Goal: Find specific page/section: Find specific page/section

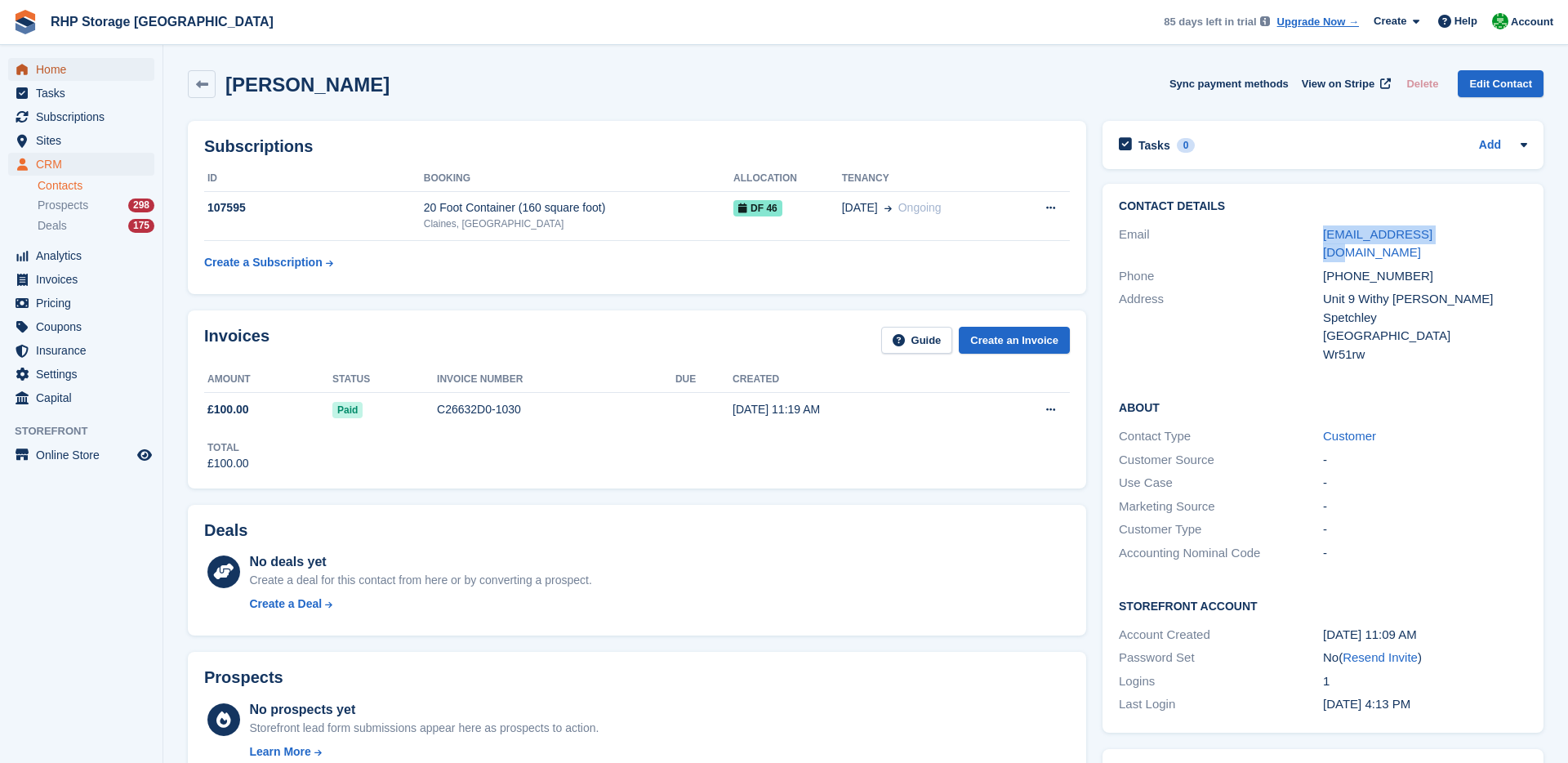
click at [77, 70] on span "Home" at bounding box center [85, 69] width 98 height 23
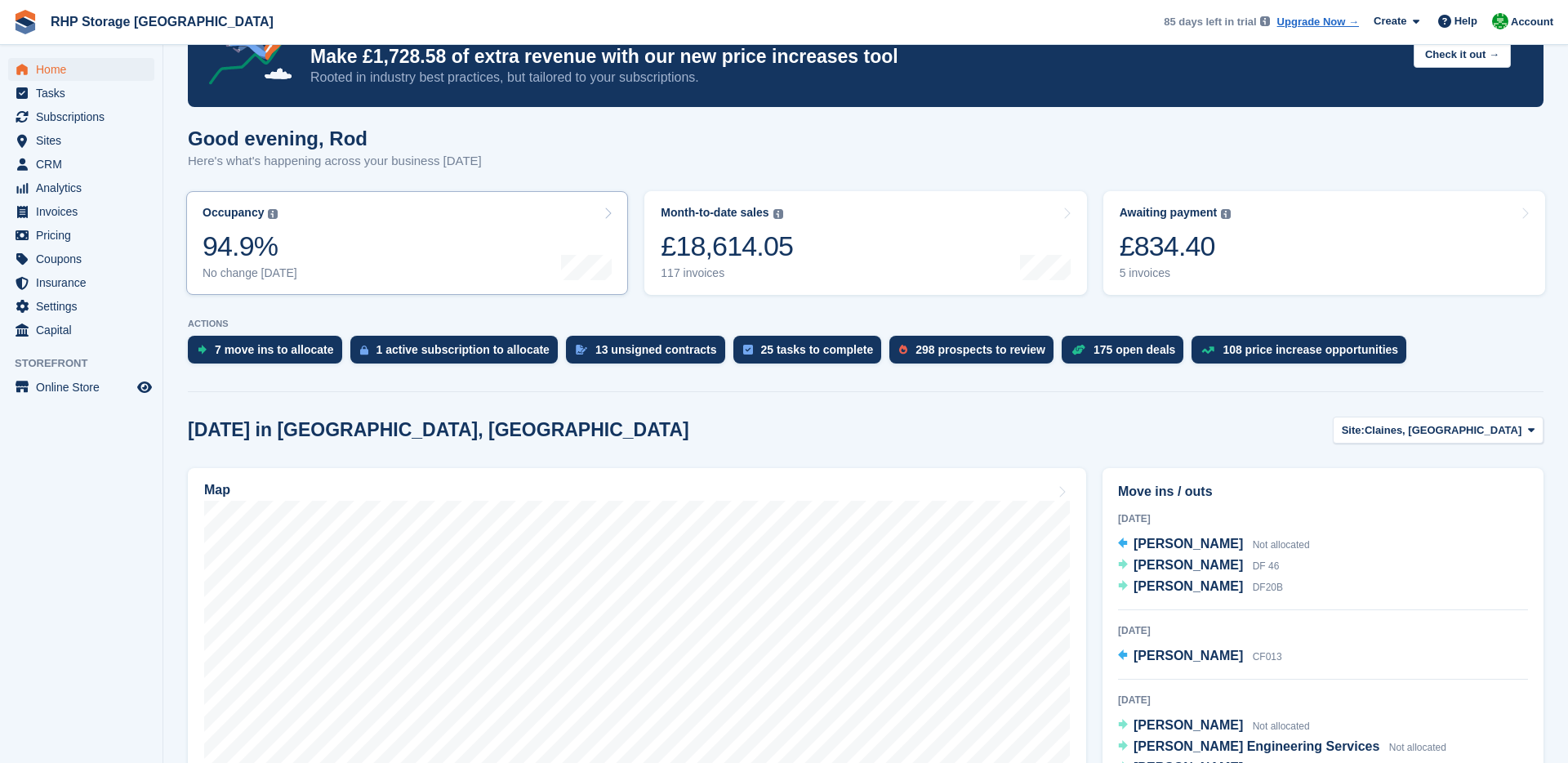
scroll to position [89, 0]
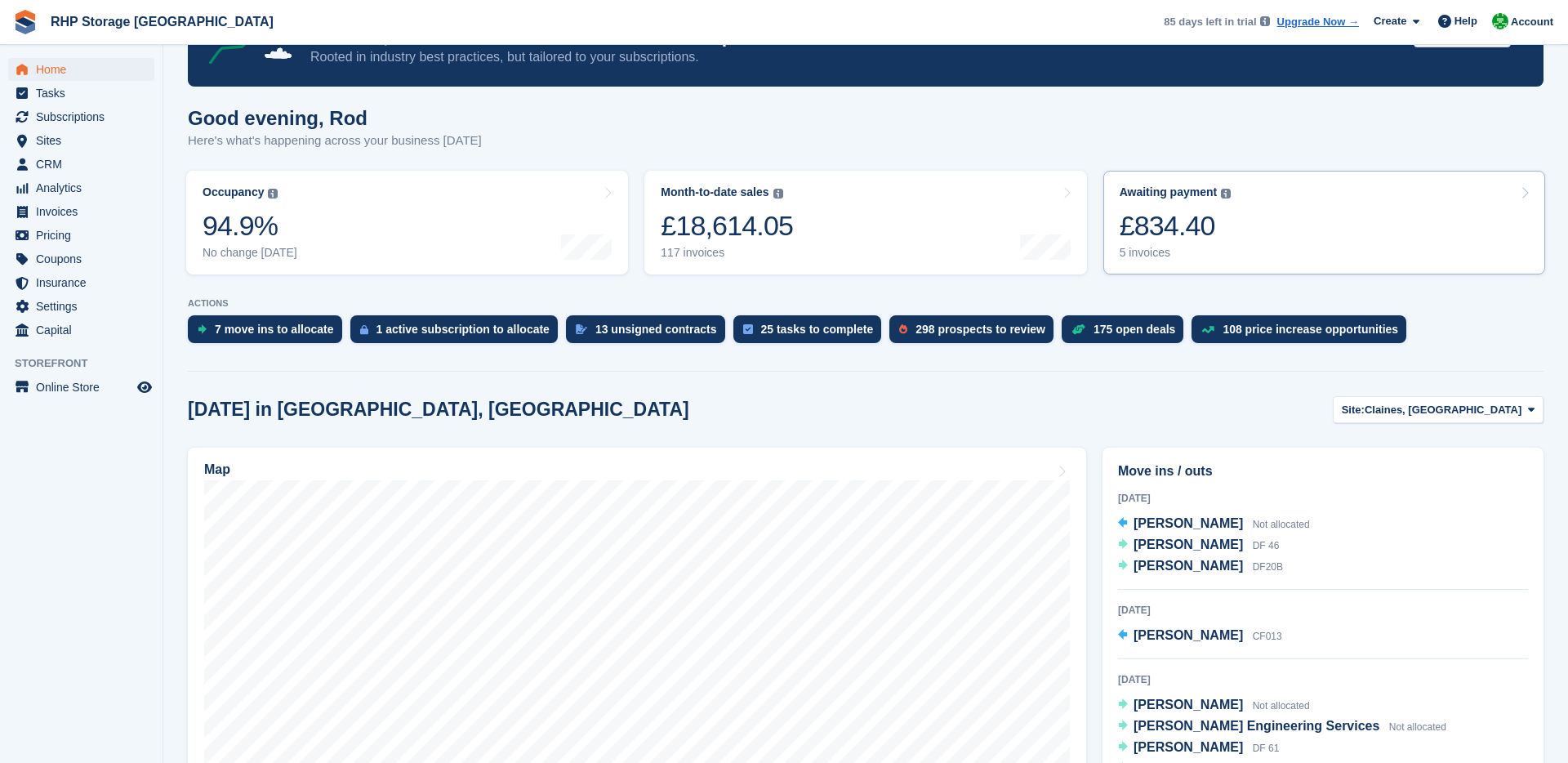
click at [1278, 228] on link "Awaiting payment The total outstanding balance on all open invoices. £834.40 5 …" at bounding box center [1324, 223] width 441 height 103
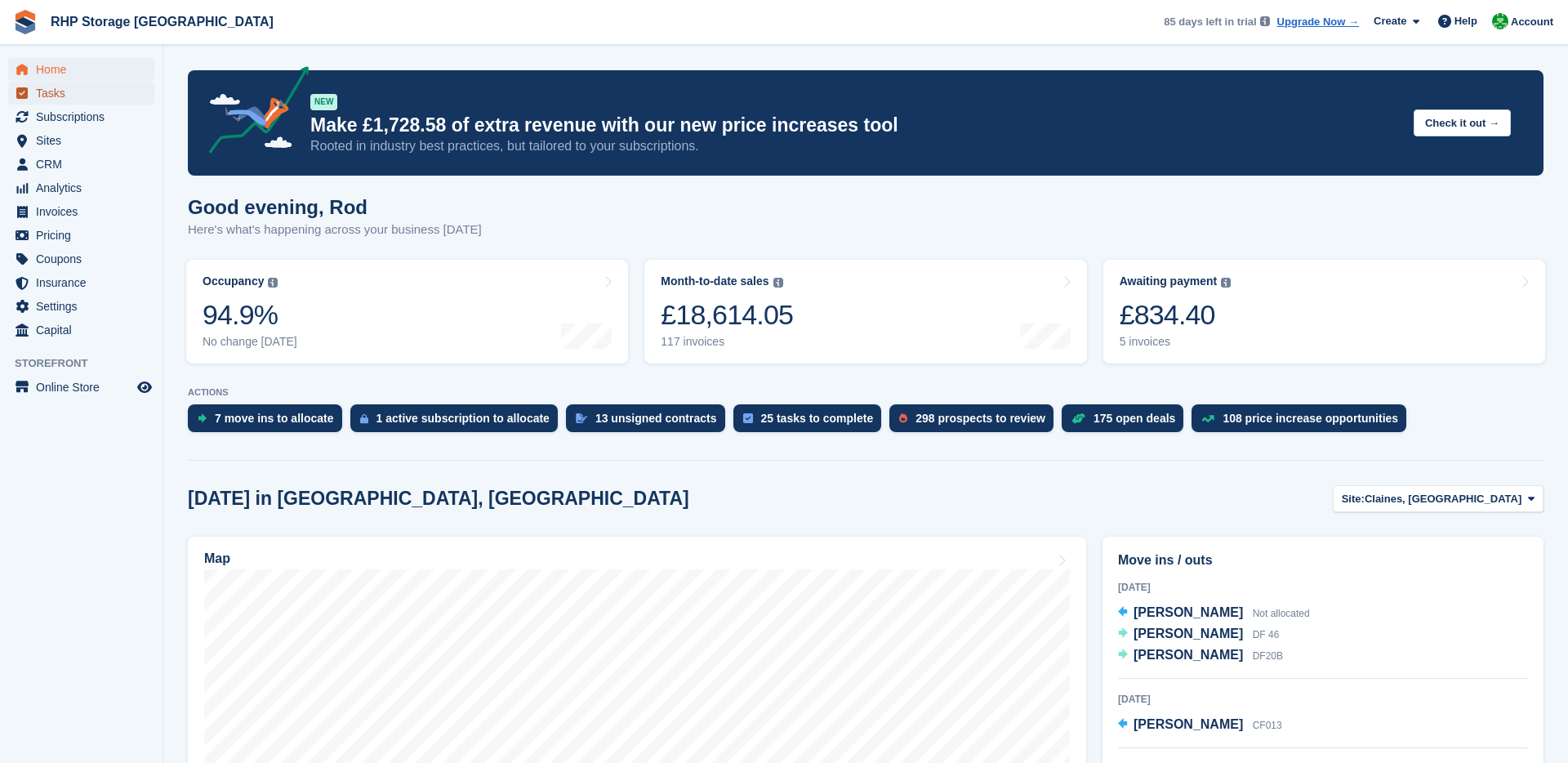
click at [51, 103] on span "Tasks" at bounding box center [85, 92] width 98 height 23
